Goal: Navigation & Orientation: Find specific page/section

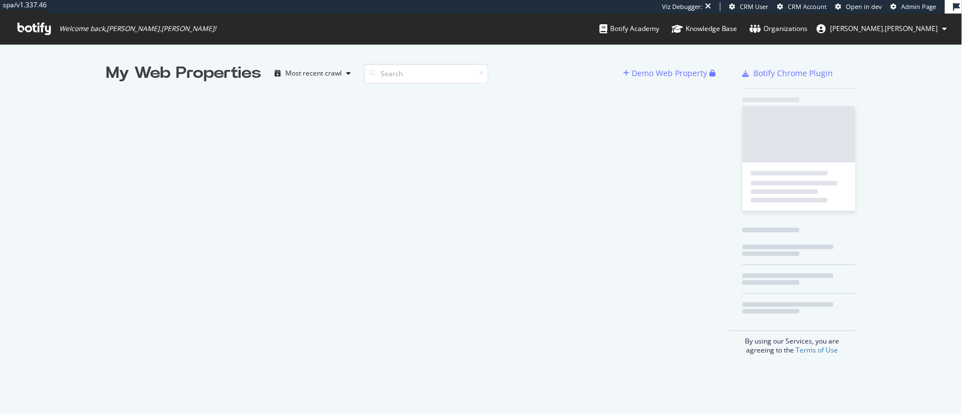
scroll to position [403, 939]
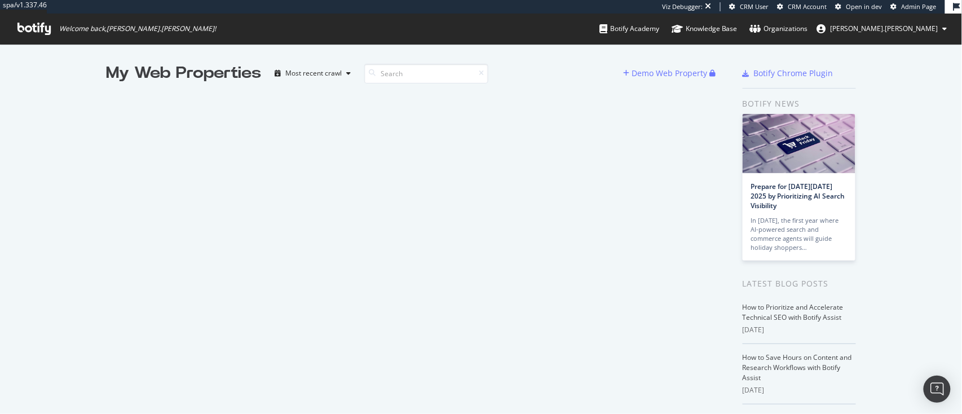
click at [914, 6] on span "Admin Page" at bounding box center [919, 6] width 35 height 8
